Goal: Information Seeking & Learning: Understand process/instructions

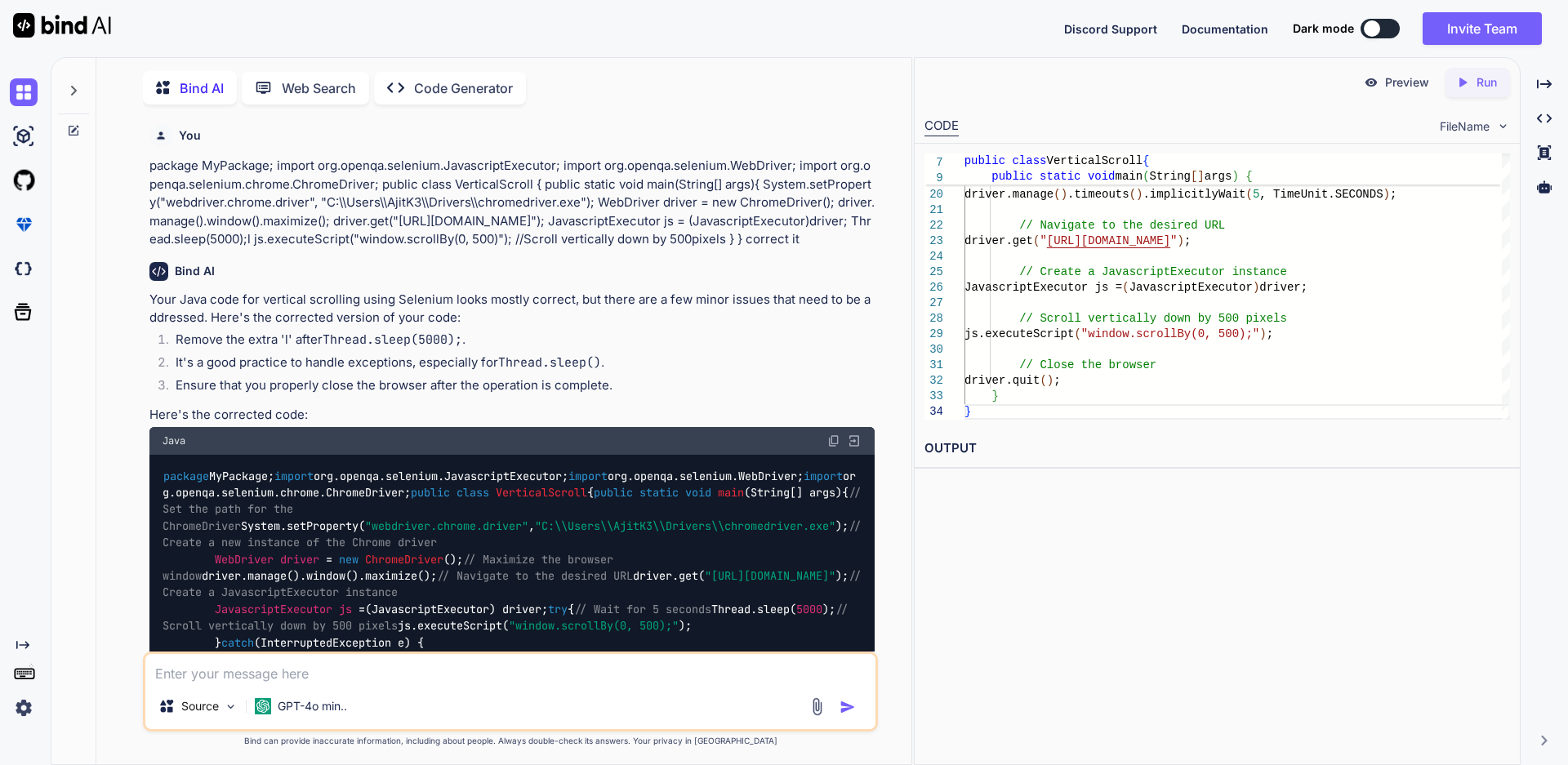
scroll to position [3076, 0]
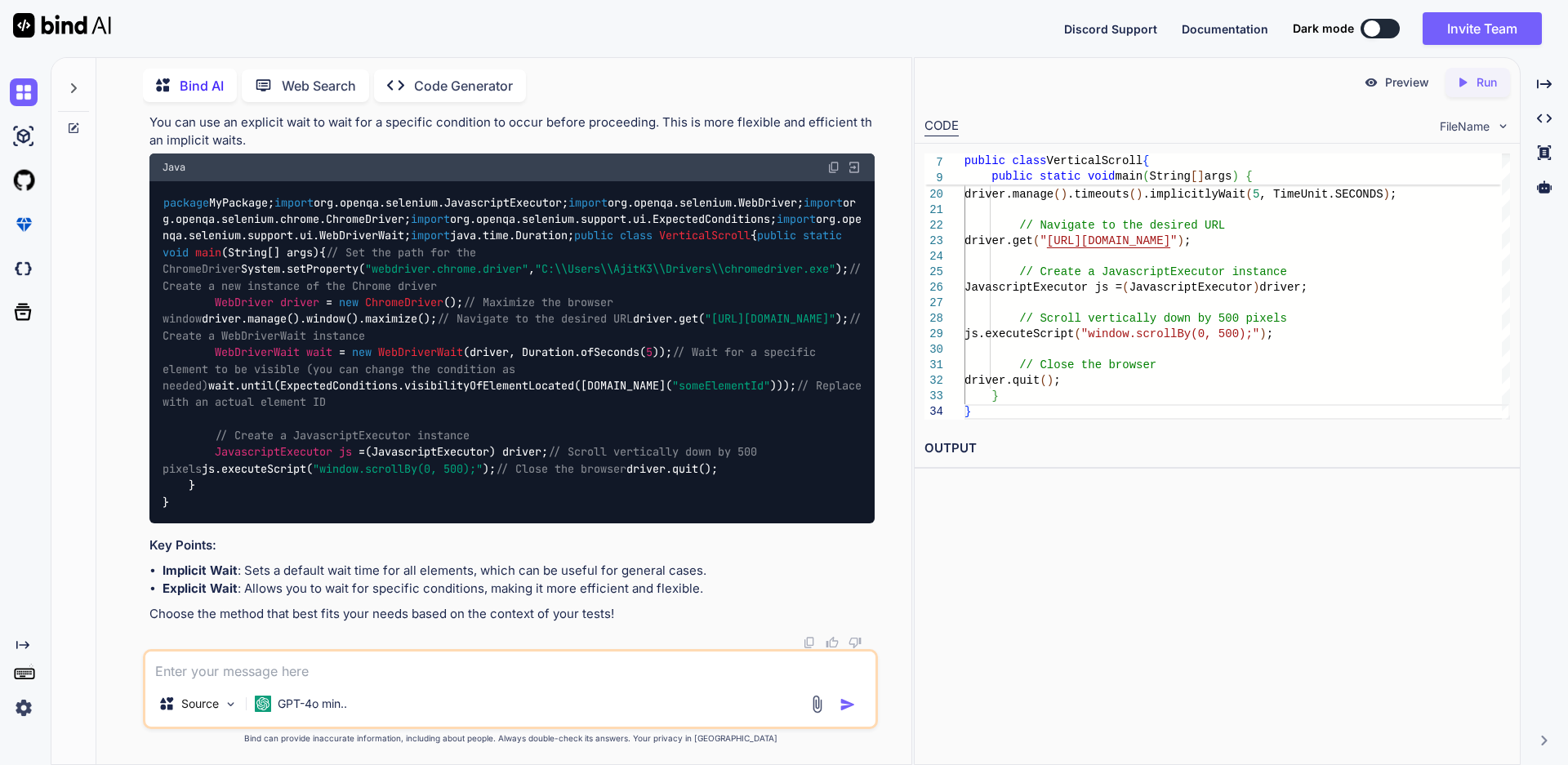
click at [401, 678] on textarea at bounding box center [511, 667] width 730 height 30
type textarea "how to Use AutoIT file upload in selenium"
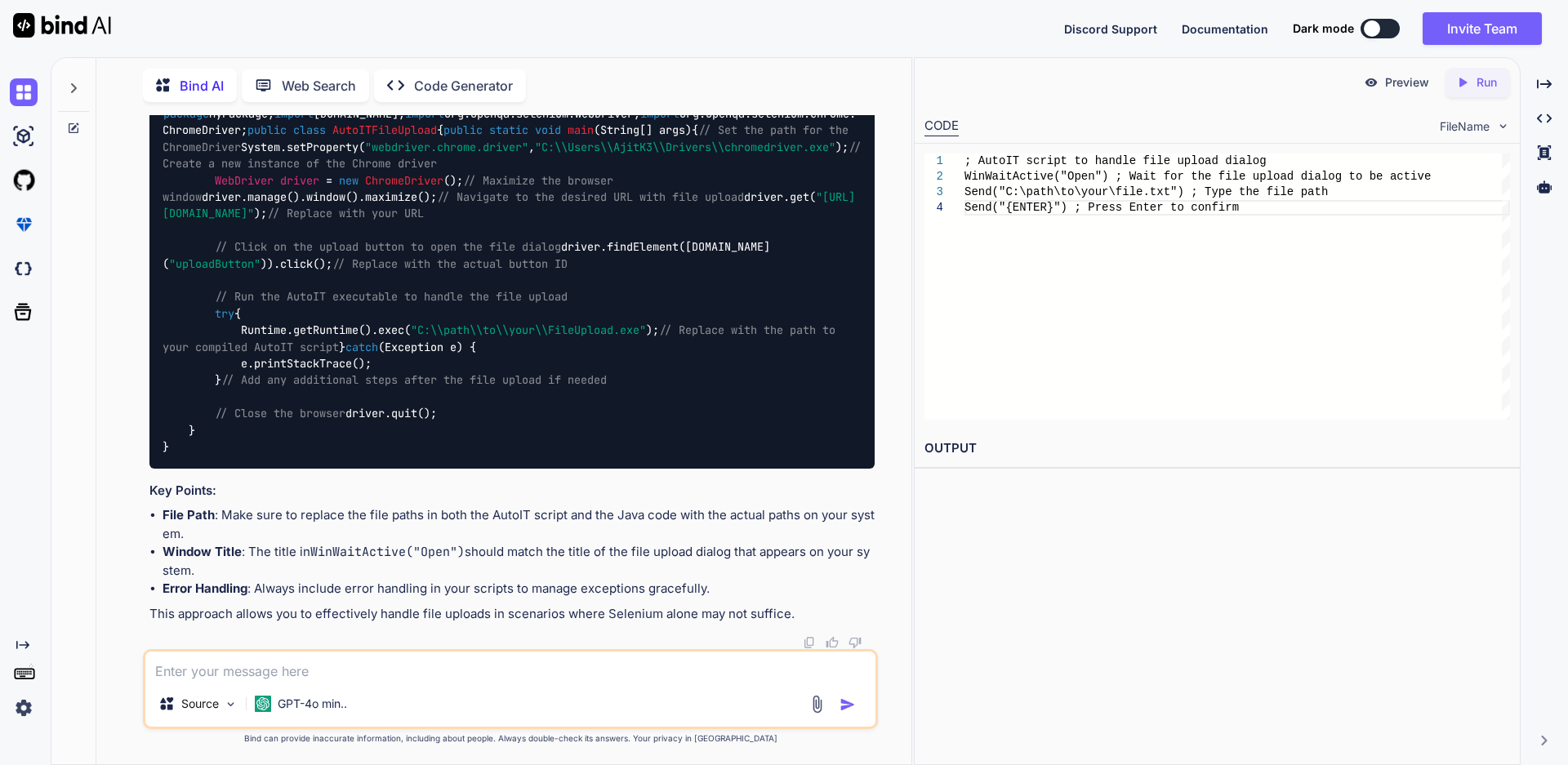
scroll to position [4890, 0]
click at [1022, 206] on div "; AutoIT script to handle file upload dialog WinWaitActive("Open") ; Wait for t…" at bounding box center [1238, 287] width 545 height 266
click at [1135, 216] on div "; AutoIT script to handle file upload dialog WinWaitActive("Open") ; Wait for t…" at bounding box center [1238, 287] width 545 height 266
click at [1223, 210] on div "; AutoIT script to handle file upload dialog WinWaitActive("Open") ; Wait for t…" at bounding box center [1238, 287] width 545 height 266
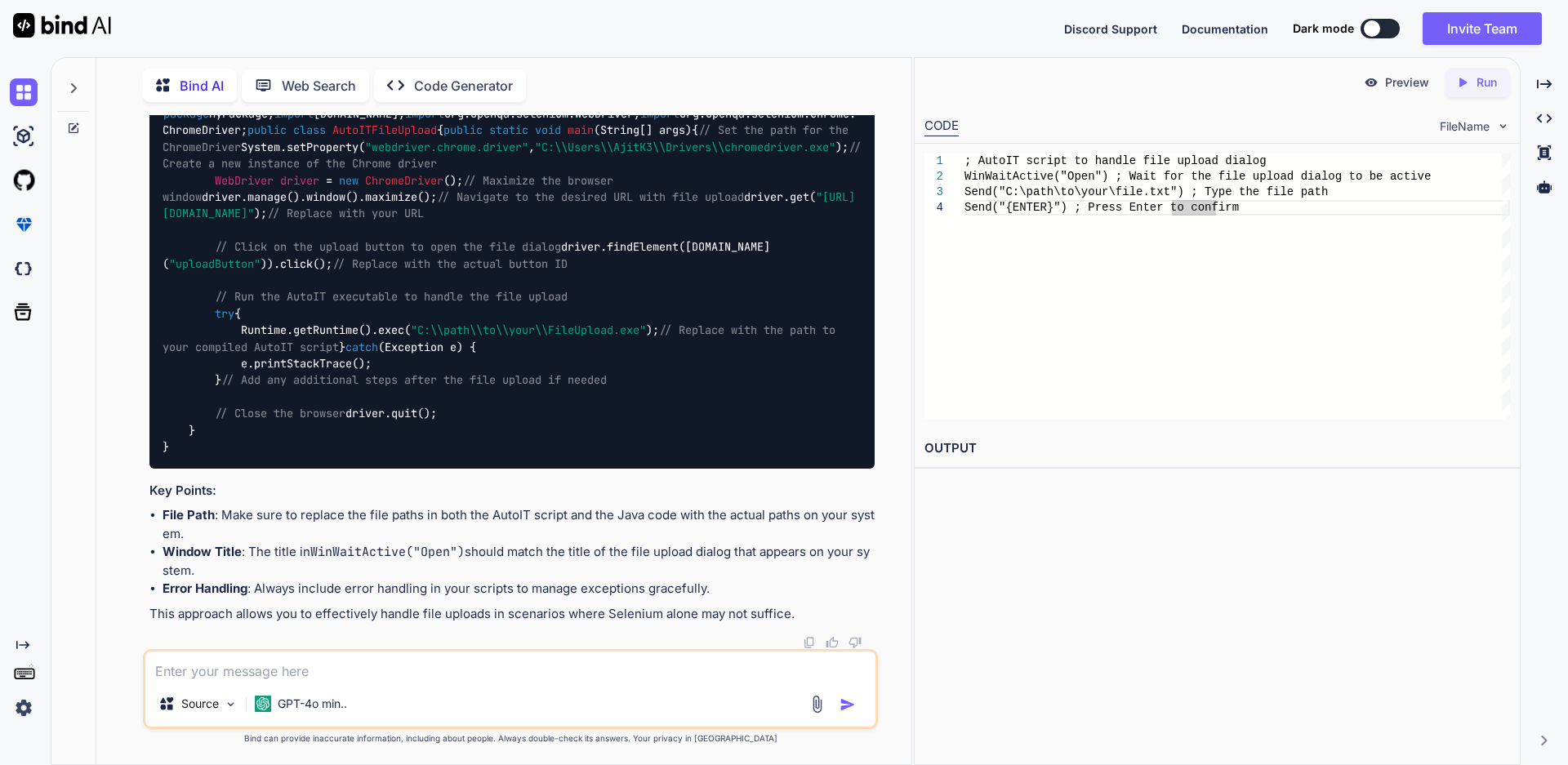
click at [1226, 206] on div "; AutoIT script to handle file upload dialog WinWaitActive("Open") ; Wait for t…" at bounding box center [1238, 287] width 545 height 266
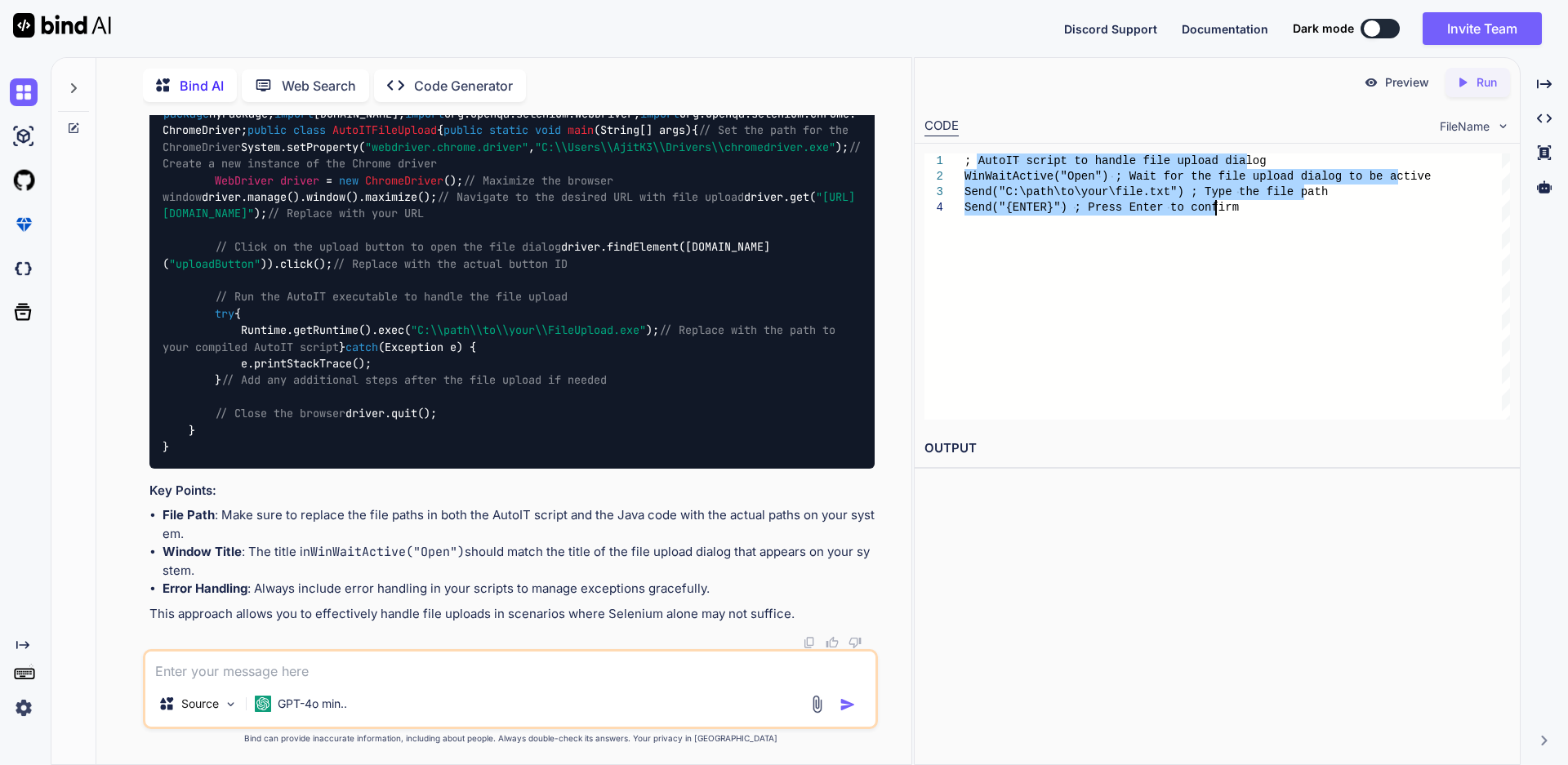
drag, startPoint x: 978, startPoint y: 158, endPoint x: 1224, endPoint y: 216, distance: 252.7
click at [1224, 216] on div "; AutoIT script to handle file upload dialog WinWaitActive("Open") ; Wait for t…" at bounding box center [1238, 287] width 545 height 266
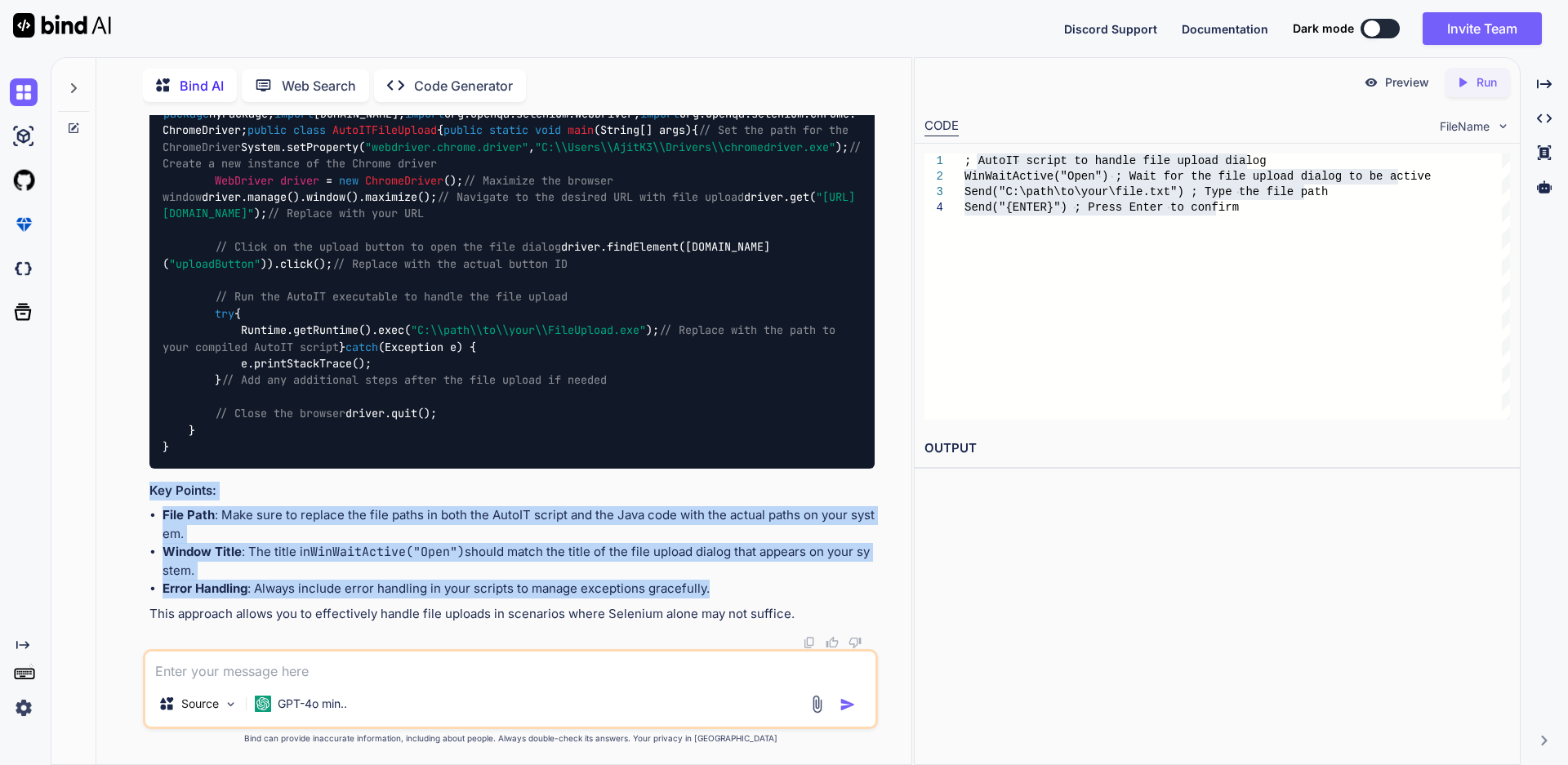
drag, startPoint x: 151, startPoint y: 488, endPoint x: 720, endPoint y: 587, distance: 577.5
click at [723, 589] on div "Using AutoIT for file uploads in Selenium can be a useful approach, especially …" at bounding box center [512, 75] width 725 height 1097
click at [737, 589] on li "Error Handling : Always include error handling in your scripts to manage except…" at bounding box center [519, 589] width 712 height 19
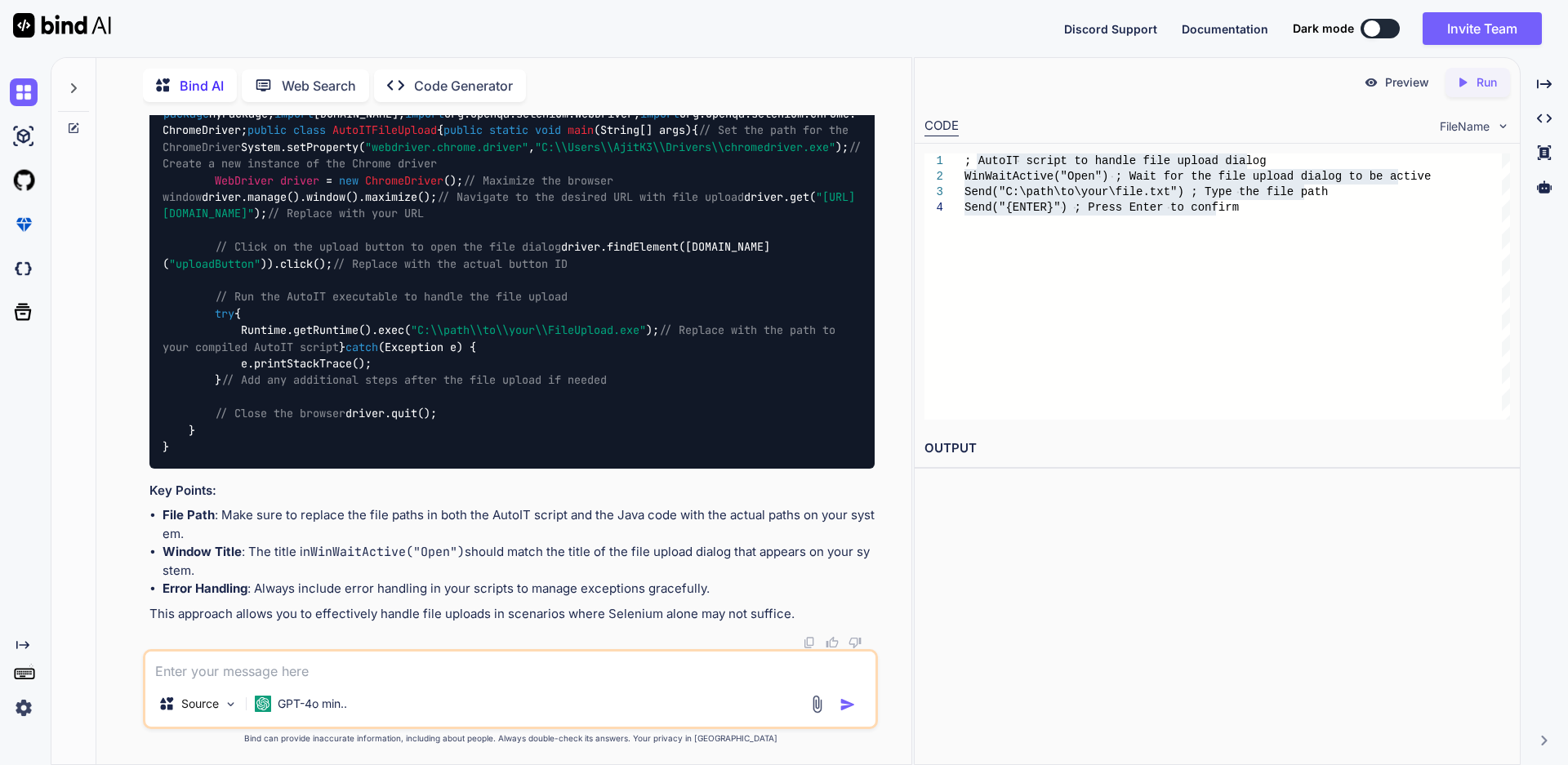
click at [737, 583] on li "Error Handling : Always include error handling in your scripts to manage except…" at bounding box center [519, 589] width 712 height 19
drag, startPoint x: 829, startPoint y: 335, endPoint x: 440, endPoint y: 331, distance: 389.0
drag, startPoint x: 436, startPoint y: 448, endPoint x: 177, endPoint y: 387, distance: 266.1
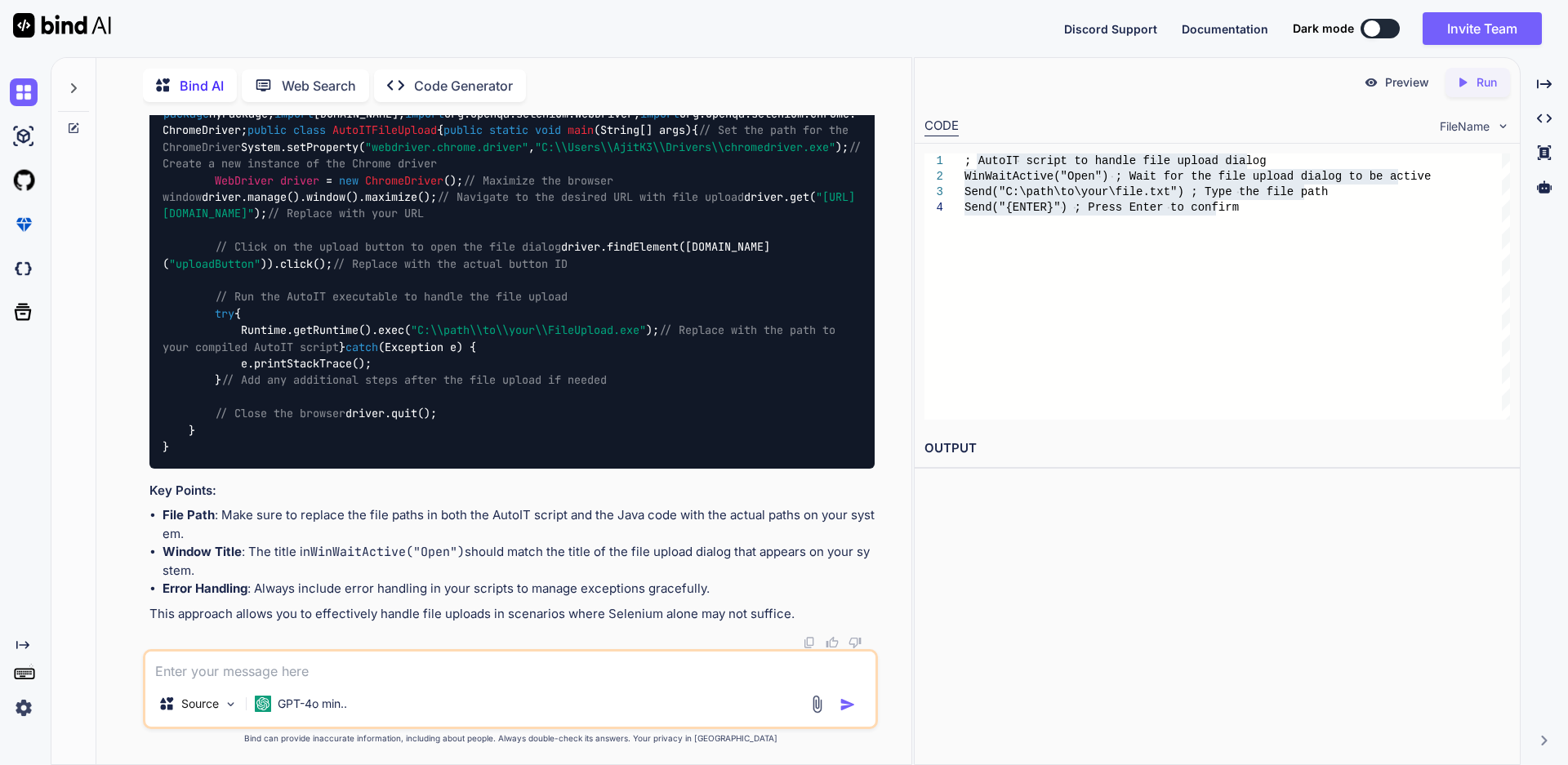
drag, startPoint x: 435, startPoint y: 449, endPoint x: 177, endPoint y: 398, distance: 263.0
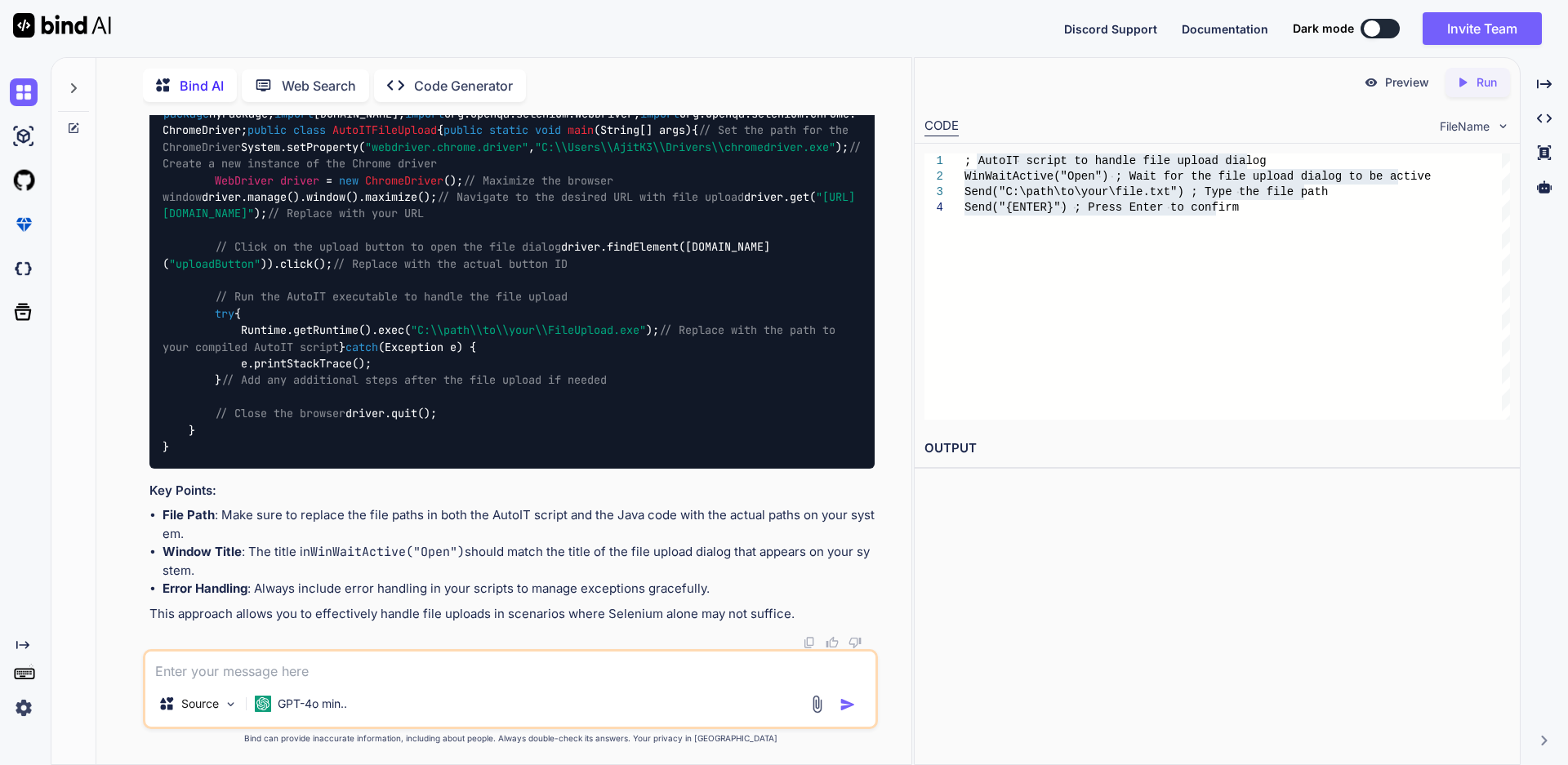
scroll to position [4359, 0]
drag, startPoint x: 348, startPoint y: 351, endPoint x: 193, endPoint y: 352, distance: 155.0
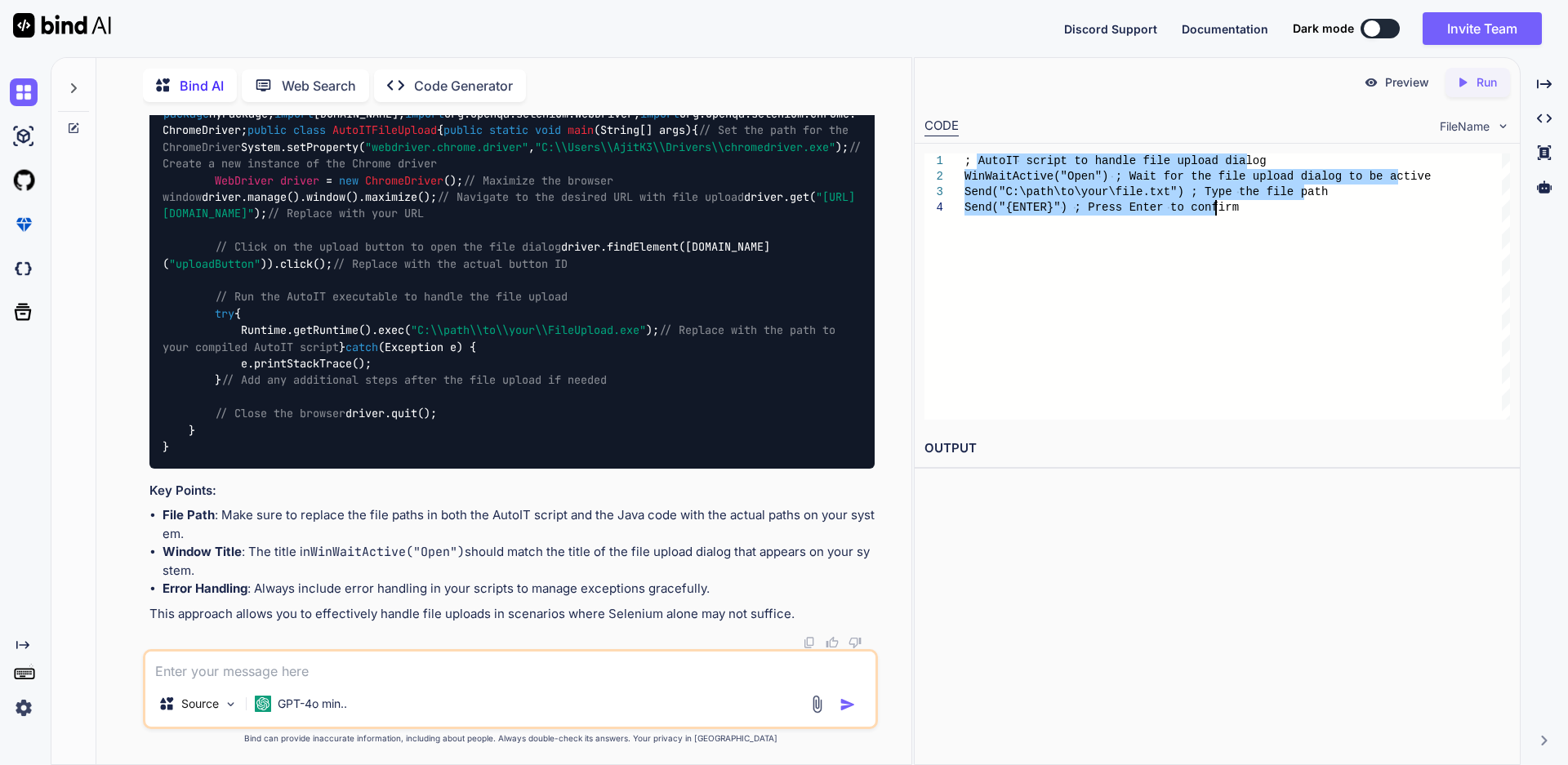
click at [991, 205] on div "; AutoIT script to handle file upload dialog WinWaitActive("Open") ; Wait for t…" at bounding box center [1238, 287] width 545 height 266
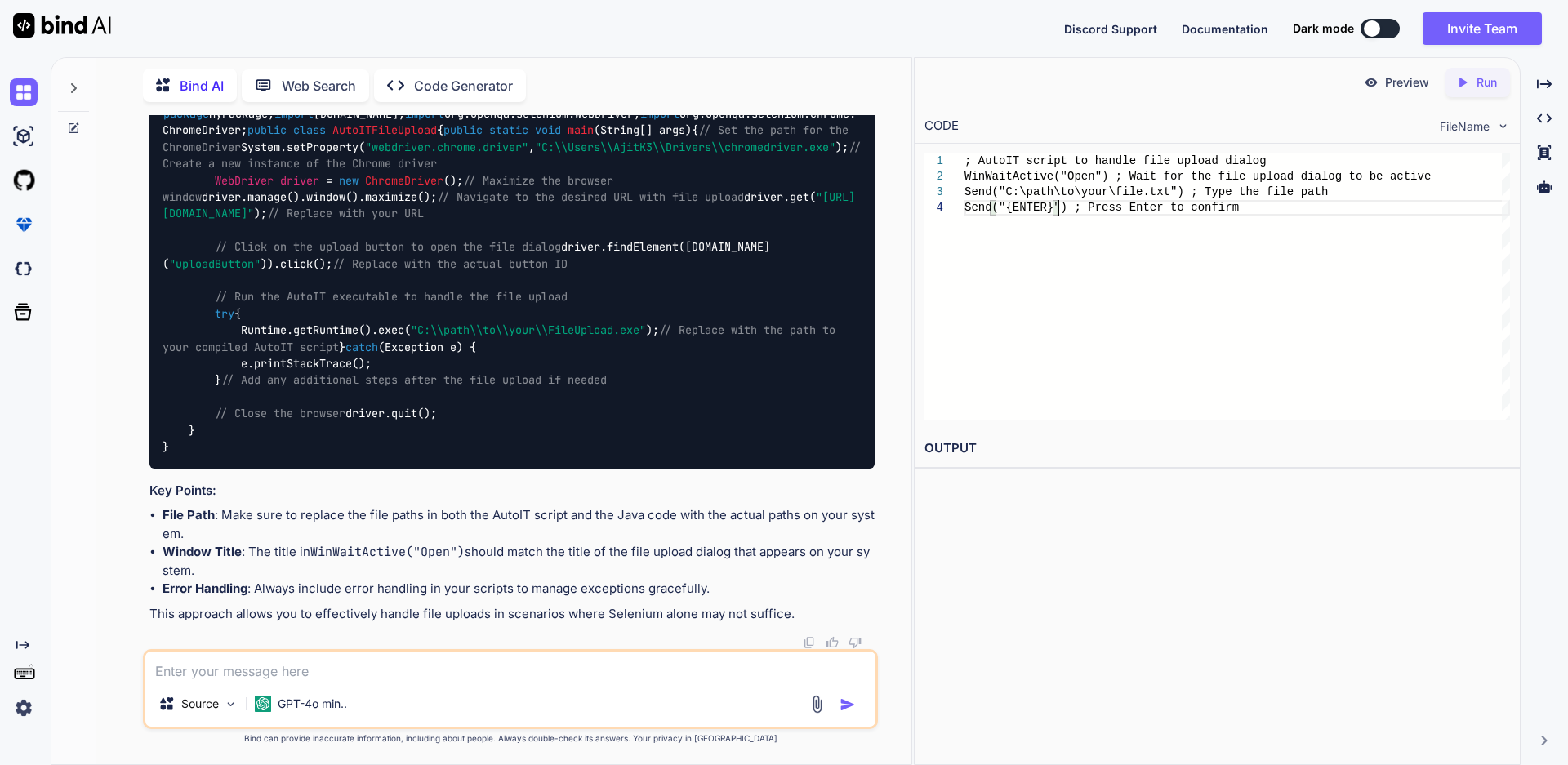
click at [1059, 205] on div "; AutoIT script to handle file upload dialog WinWaitActive("Open") ; Wait for t…" at bounding box center [1238, 287] width 545 height 266
click at [1076, 186] on div "; AutoIT script to handle file upload dialog WinWaitActive("Open") ; Wait for t…" at bounding box center [1238, 287] width 545 height 266
click at [1040, 172] on div "; AutoIT script to handle file upload dialog WinWaitActive("Open") ; Wait for t…" at bounding box center [1238, 287] width 545 height 266
drag, startPoint x: 768, startPoint y: 386, endPoint x: 777, endPoint y: 319, distance: 67.6
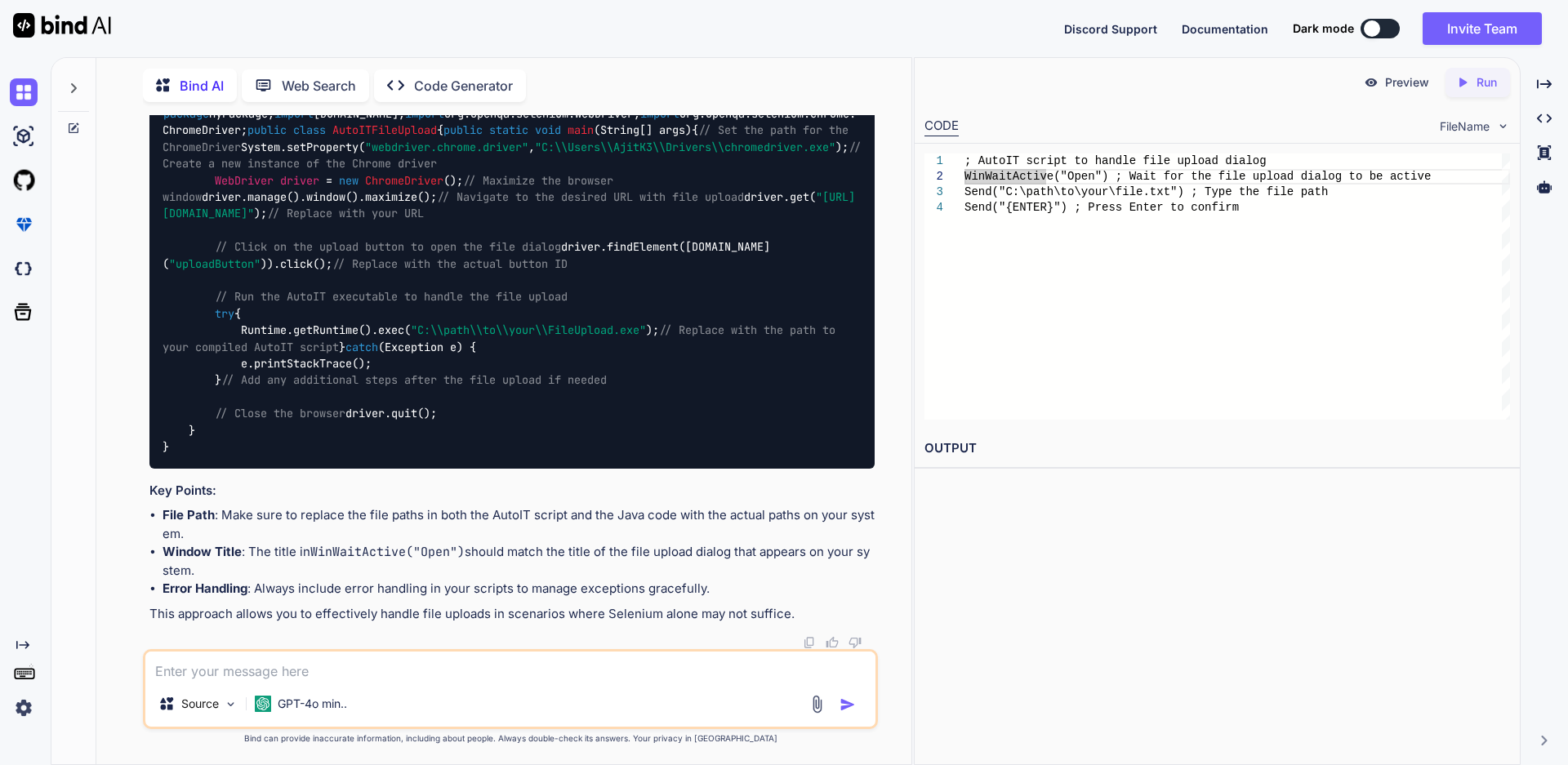
click at [777, 319] on div "package MyPackage; import [DOMAIN_NAME]; import org.openqa.selenium.WebDriver; …" at bounding box center [512, 280] width 725 height 376
